Goal: Task Accomplishment & Management: Manage account settings

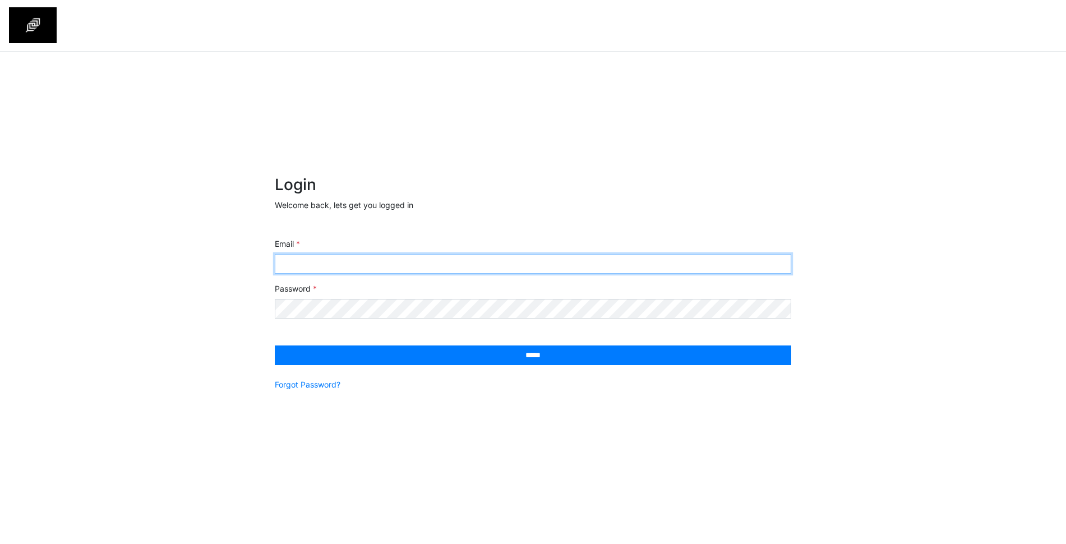
type input "**********"
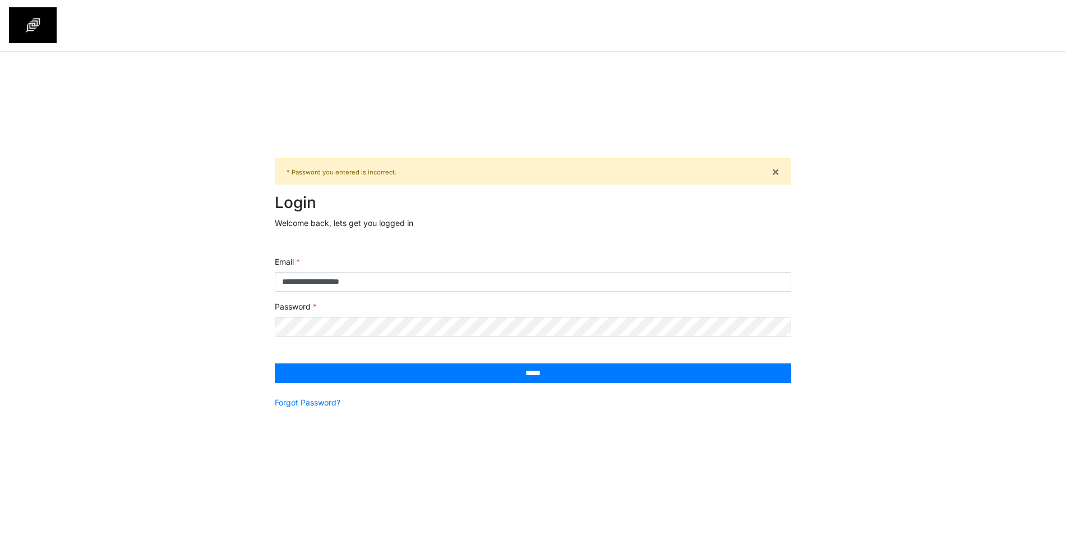
click at [864, 188] on div "**********" at bounding box center [533, 304] width 1066 height 504
